Goal: Task Accomplishment & Management: Use online tool/utility

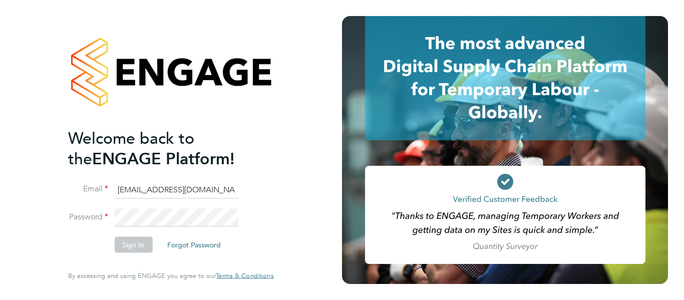
type input "[EMAIL_ADDRESS][DOMAIN_NAME]"
click at [146, 231] on li "Password" at bounding box center [165, 223] width 195 height 28
click at [143, 240] on button "Sign In" at bounding box center [133, 245] width 38 height 16
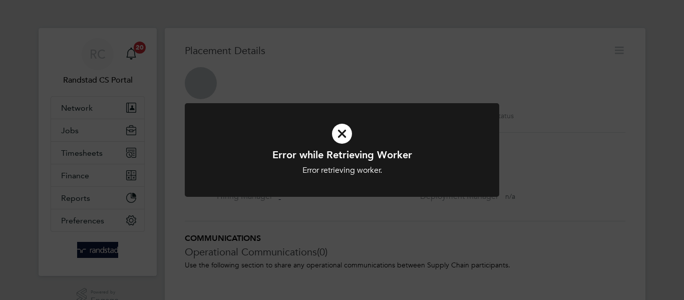
click at [335, 134] on icon at bounding box center [342, 133] width 261 height 39
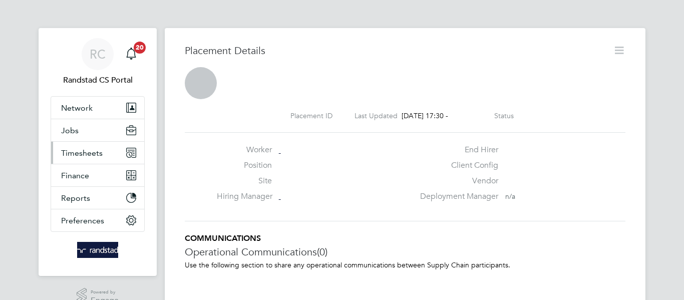
click at [80, 154] on span "Timesheets" at bounding box center [82, 153] width 42 height 10
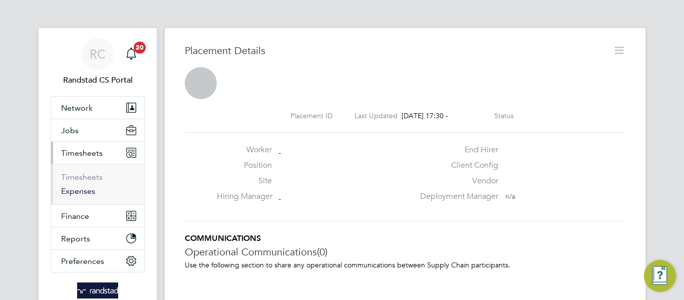
click at [81, 192] on link "Expenses" at bounding box center [78, 191] width 34 height 10
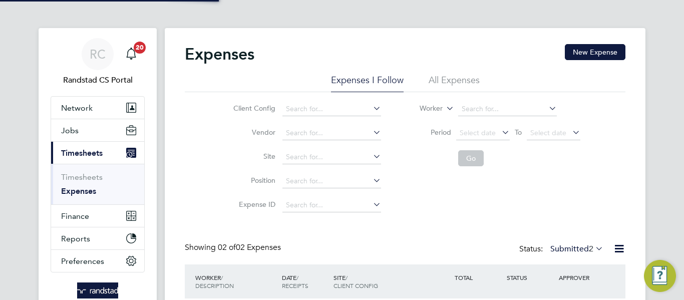
scroll to position [26, 122]
click at [452, 64] on div "Expenses New Expense" at bounding box center [405, 59] width 441 height 30
click at [454, 76] on li "All Expenses" at bounding box center [454, 83] width 51 height 18
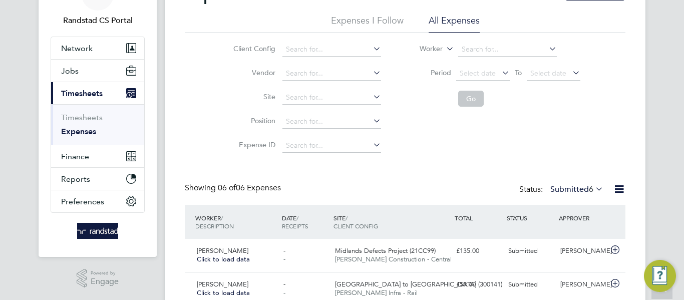
click at [299, 106] on li "Site" at bounding box center [306, 98] width 176 height 24
click at [304, 99] on input at bounding box center [332, 98] width 99 height 14
type input "HO cons"
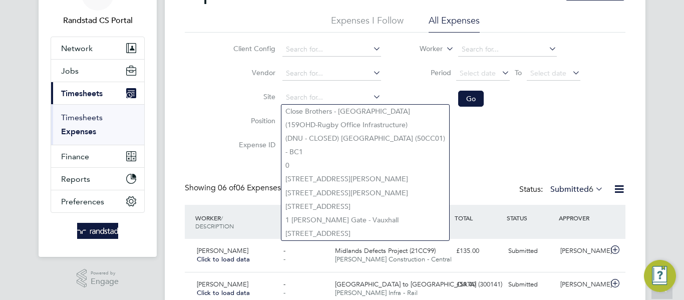
click at [84, 117] on link "Timesheets" at bounding box center [82, 118] width 42 height 10
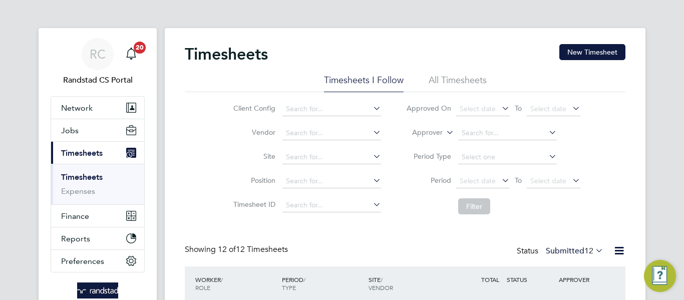
click at [446, 82] on li "All Timesheets" at bounding box center [458, 83] width 58 height 18
click at [582, 250] on span "113" at bounding box center [587, 251] width 14 height 10
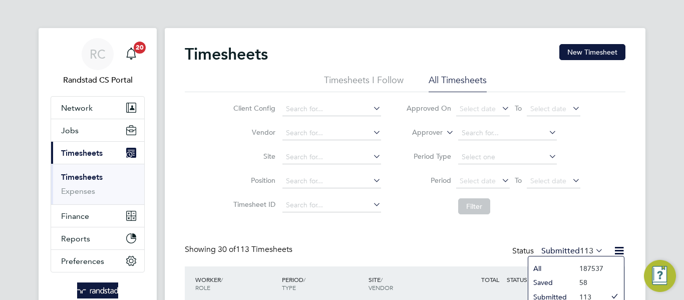
click at [565, 262] on li "All" at bounding box center [552, 269] width 46 height 14
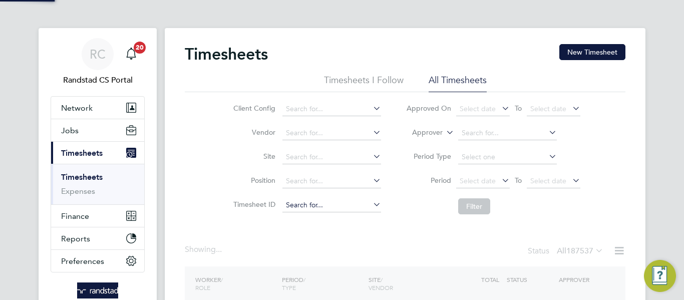
click at [331, 204] on input at bounding box center [332, 205] width 99 height 14
paste input "1832251"
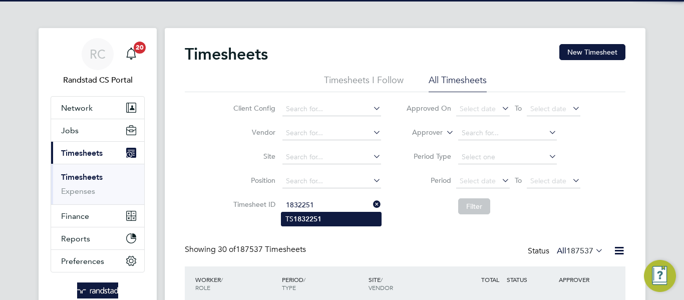
click at [336, 215] on li "TS 1832251" at bounding box center [332, 219] width 100 height 14
type input "TS1832251"
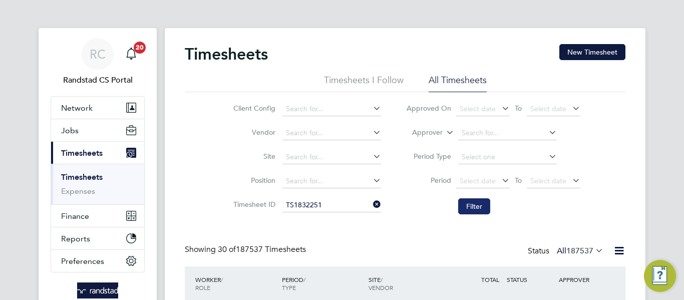
click at [476, 208] on button "Filter" at bounding box center [474, 206] width 32 height 16
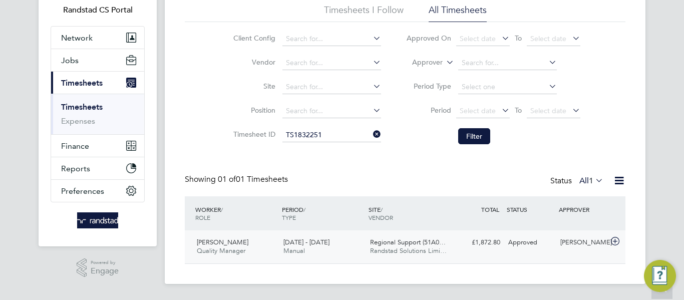
click at [330, 245] on span "27 Sep - 3 Oct 2025" at bounding box center [307, 242] width 46 height 9
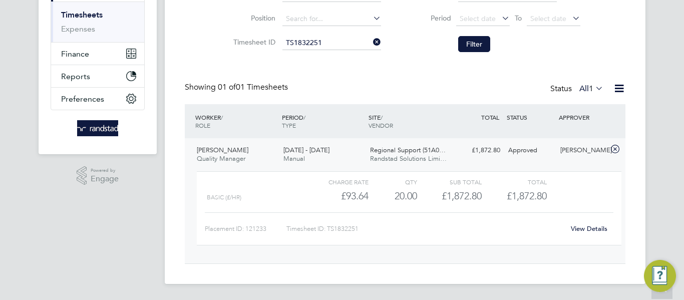
click at [586, 228] on link "View Details" at bounding box center [589, 228] width 37 height 9
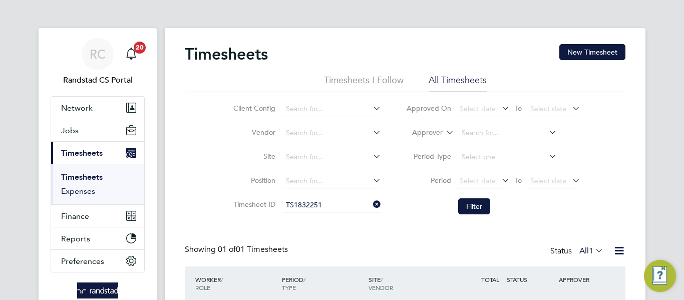
click at [92, 194] on link "Expenses" at bounding box center [78, 191] width 34 height 10
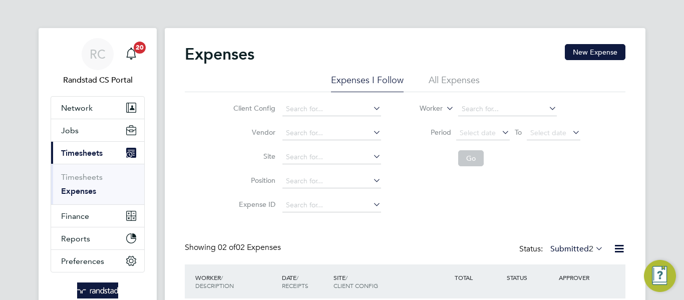
click at [441, 73] on div "Expenses New Expense" at bounding box center [405, 59] width 441 height 30
click at [442, 75] on li "All Expenses" at bounding box center [454, 83] width 51 height 18
click at [577, 258] on div "Showing 06 of 06 Expenses Status: Submitted 6" at bounding box center [405, 253] width 441 height 22
click at [579, 253] on label "Submitted 6" at bounding box center [577, 249] width 53 height 10
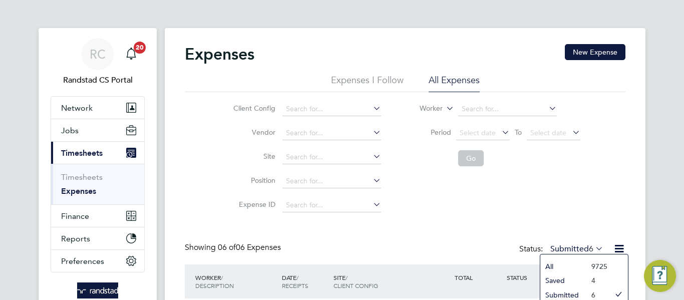
click at [570, 264] on li "All" at bounding box center [564, 267] width 46 height 14
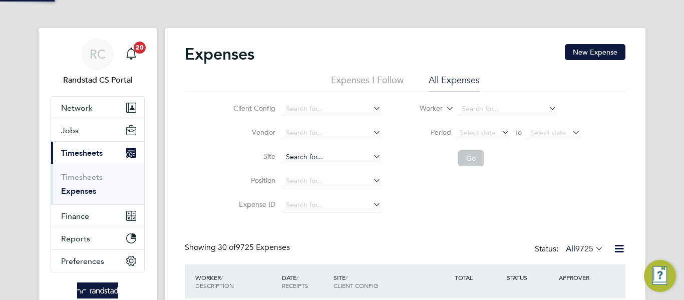
click at [308, 157] on input at bounding box center [332, 157] width 99 height 14
paste input "51A002"
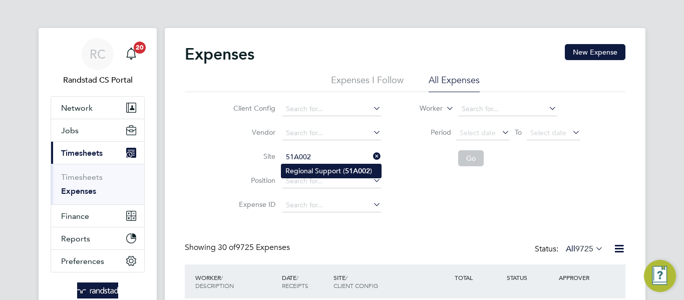
click at [353, 169] on b "51A002" at bounding box center [357, 171] width 25 height 9
type input "Regional Support (51A002)"
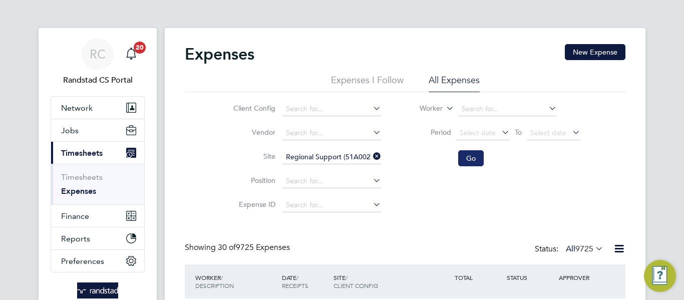
click at [469, 164] on button "Go" at bounding box center [471, 158] width 26 height 16
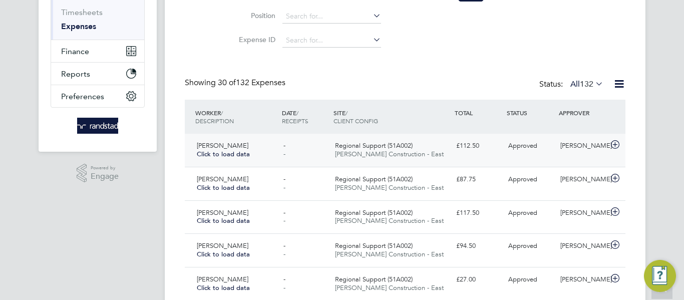
click at [372, 140] on div "Regional Support (51A002) Morgan Sindall Construction - East" at bounding box center [391, 150] width 121 height 25
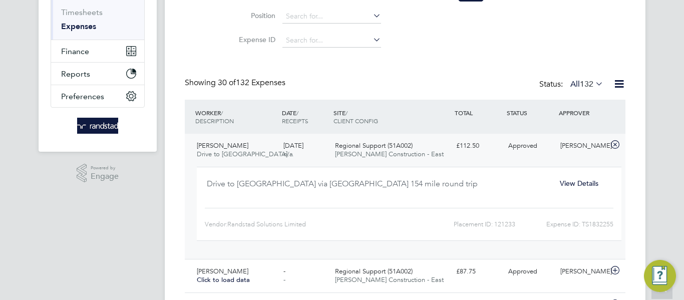
click at [591, 182] on span "View Details" at bounding box center [579, 183] width 39 height 9
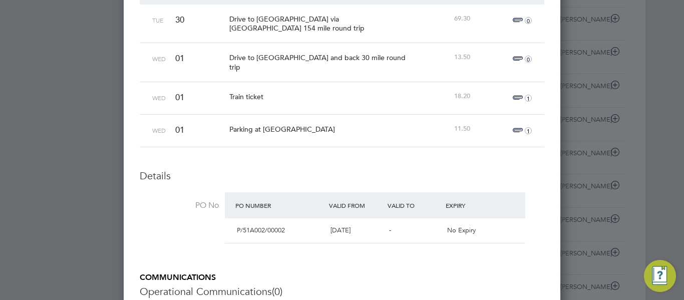
click at [519, 92] on span "1" at bounding box center [521, 98] width 22 height 12
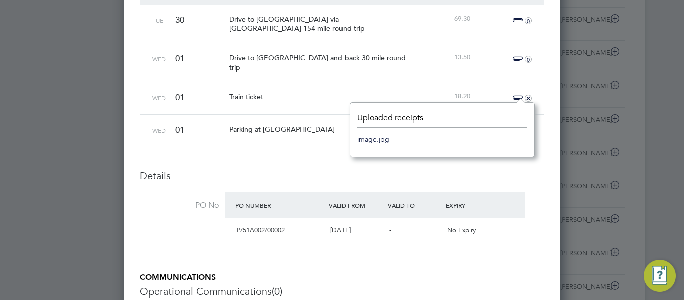
click at [373, 139] on link "image.jpg" at bounding box center [373, 139] width 32 height 15
click at [501, 169] on h3 "Details" at bounding box center [342, 175] width 405 height 13
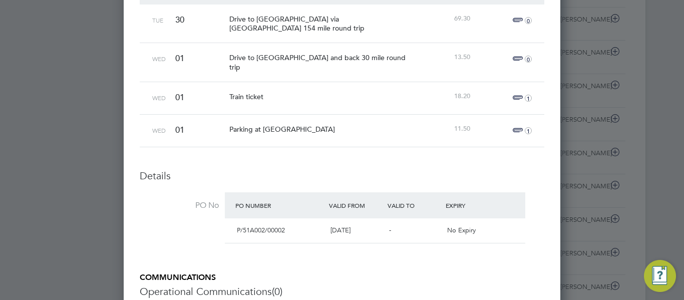
click at [519, 125] on span "1" at bounding box center [521, 131] width 22 height 12
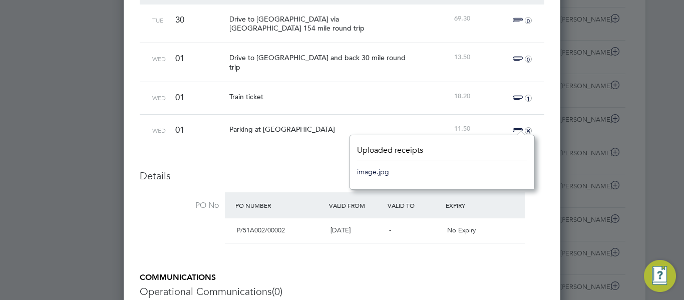
click at [384, 178] on link "image.jpg" at bounding box center [373, 171] width 32 height 15
click at [500, 207] on div "Expiry" at bounding box center [472, 205] width 59 height 18
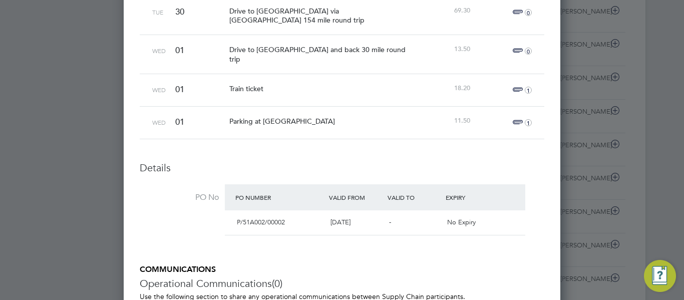
scroll to position [370, 0]
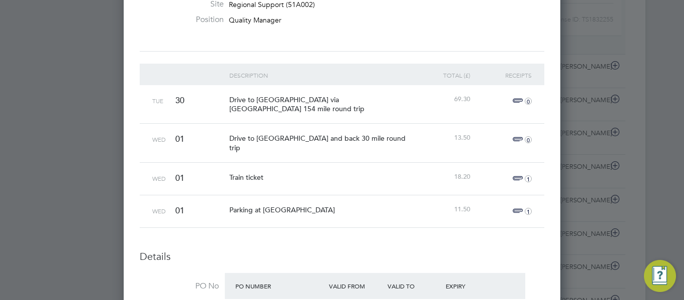
click at [361, 98] on span "Drive to RAF Lakenheath via Mildnhall 154 mile round trip" at bounding box center [296, 104] width 135 height 18
copy span "154"
click at [328, 137] on span "Drive to Stevenage and back 30 mile round trip" at bounding box center [317, 143] width 176 height 18
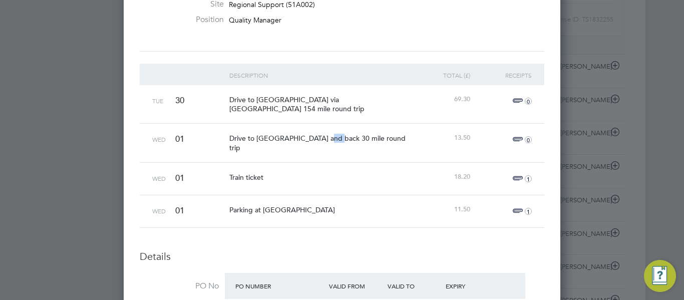
copy span "30"
click at [357, 100] on span "Drive to RAF Lakenheath via Mildnhall 154 mile round trip" at bounding box center [296, 104] width 135 height 18
copy span "154"
click at [462, 136] on span "13.50" at bounding box center [462, 137] width 16 height 9
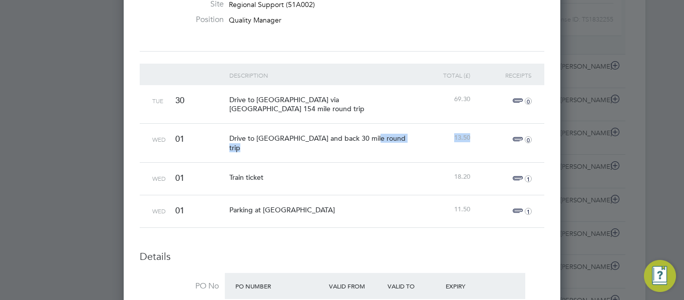
click at [462, 136] on span "13.50" at bounding box center [462, 137] width 16 height 9
copy div "trip 13.50 0"
click at [406, 137] on div "Drive to Stevenage and back 30 mile round trip" at bounding box center [319, 143] width 185 height 38
click at [458, 138] on span "13.50" at bounding box center [462, 137] width 16 height 9
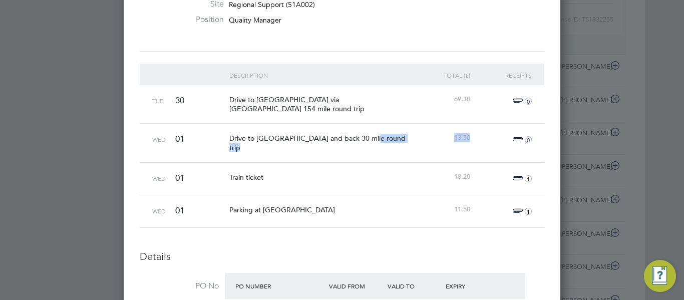
copy div "trip 13.50 0"
click at [326, 138] on span "Drive to Stevenage and back 30 mile round trip" at bounding box center [317, 143] width 176 height 18
copy span "30"
click at [263, 173] on span "Train ticket" at bounding box center [246, 177] width 34 height 9
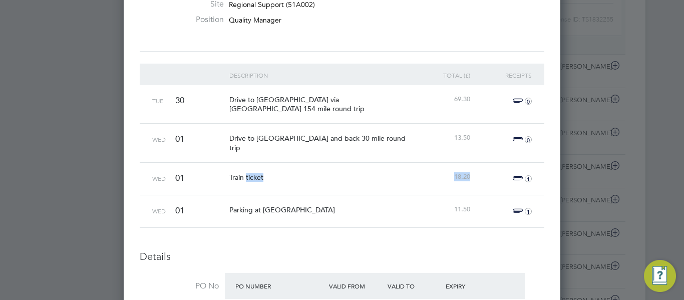
click at [263, 173] on span "Train ticket" at bounding box center [246, 177] width 34 height 9
copy div "Wed 01 Train ticket 18.20"
click at [238, 165] on div "Train ticket" at bounding box center [319, 177] width 185 height 29
drag, startPoint x: 229, startPoint y: 171, endPoint x: 268, endPoint y: 170, distance: 38.6
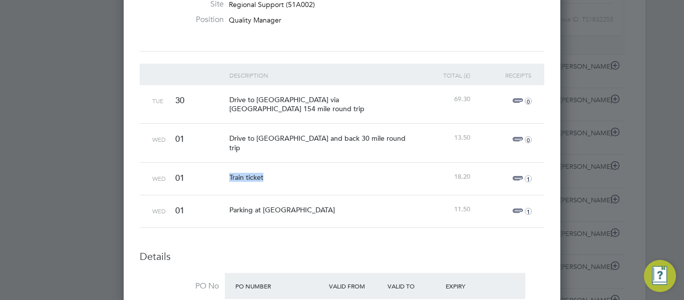
click at [268, 170] on div "Train ticket" at bounding box center [319, 177] width 185 height 29
copy span "Train ticket"
drag, startPoint x: 229, startPoint y: 202, endPoint x: 321, endPoint y: 202, distance: 92.2
click at [321, 202] on div "Parking at Stevenage station" at bounding box center [319, 209] width 185 height 29
copy span "Parking at Stevenage station"
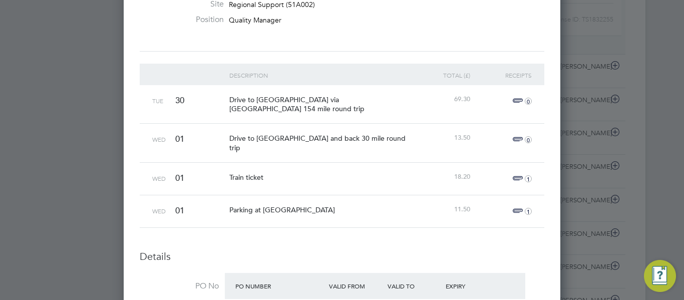
click at [463, 172] on span "18.20" at bounding box center [462, 176] width 16 height 9
copy div "ticket 18.20 1"
click at [517, 163] on div "1" at bounding box center [504, 179] width 62 height 32
click at [462, 172] on span "18.20" at bounding box center [462, 176] width 16 height 9
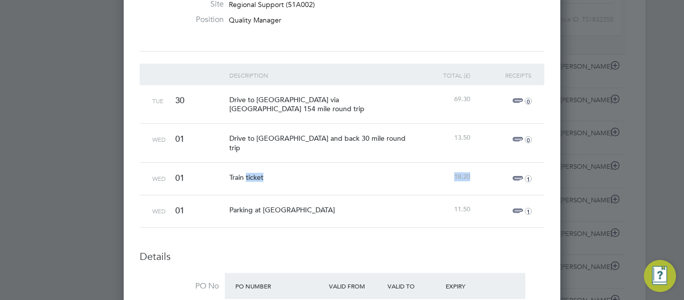
click at [462, 172] on span "18.20" at bounding box center [462, 176] width 16 height 9
click at [411, 174] on div "Train ticket" at bounding box center [319, 177] width 185 height 29
drag, startPoint x: 455, startPoint y: 171, endPoint x: 470, endPoint y: 169, distance: 15.2
click at [470, 172] on span "18.20" at bounding box center [462, 176] width 16 height 9
click at [457, 205] on span "11.50" at bounding box center [462, 209] width 16 height 9
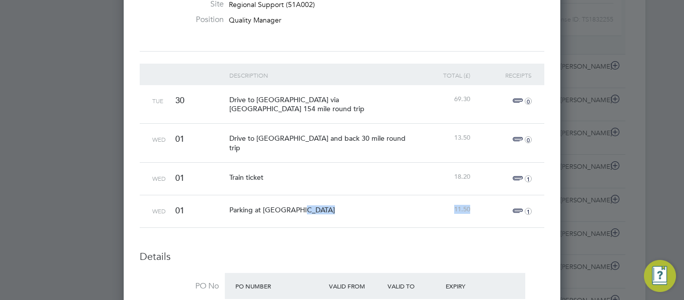
click at [457, 205] on span "11.50" at bounding box center [462, 209] width 16 height 9
click at [456, 205] on span "11.50" at bounding box center [462, 209] width 16 height 9
drag, startPoint x: 456, startPoint y: 202, endPoint x: 470, endPoint y: 200, distance: 14.2
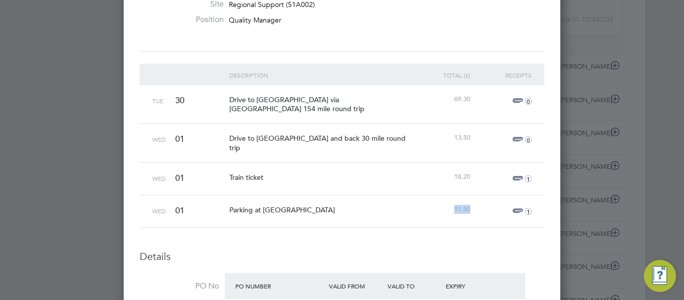
click at [470, 205] on span "11.50" at bounding box center [462, 209] width 16 height 9
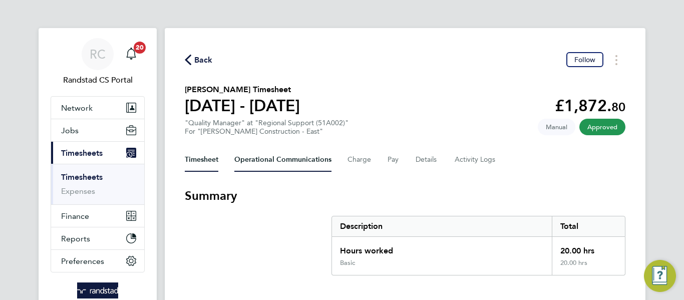
scroll to position [55, 0]
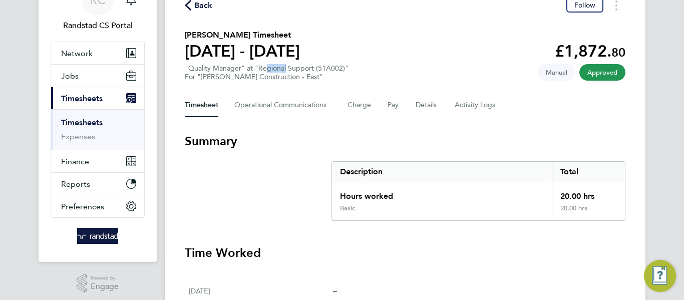
drag, startPoint x: 261, startPoint y: 68, endPoint x: 285, endPoint y: 67, distance: 24.1
click at [285, 67] on div ""Quality Manager" at "Regional Support (51A002)" For "Morgan Sindall Constructi…" at bounding box center [267, 72] width 164 height 17
click at [326, 70] on div ""Quality Manager" at "Regional Support (51A002)" For "Morgan Sindall Constructi…" at bounding box center [267, 72] width 164 height 17
copy div "51A002"
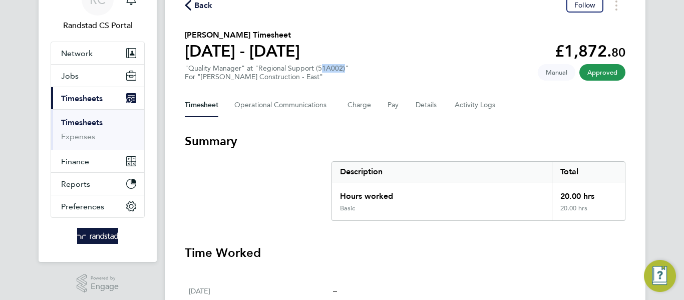
copy div "51A002"
